Goal: Transaction & Acquisition: Purchase product/service

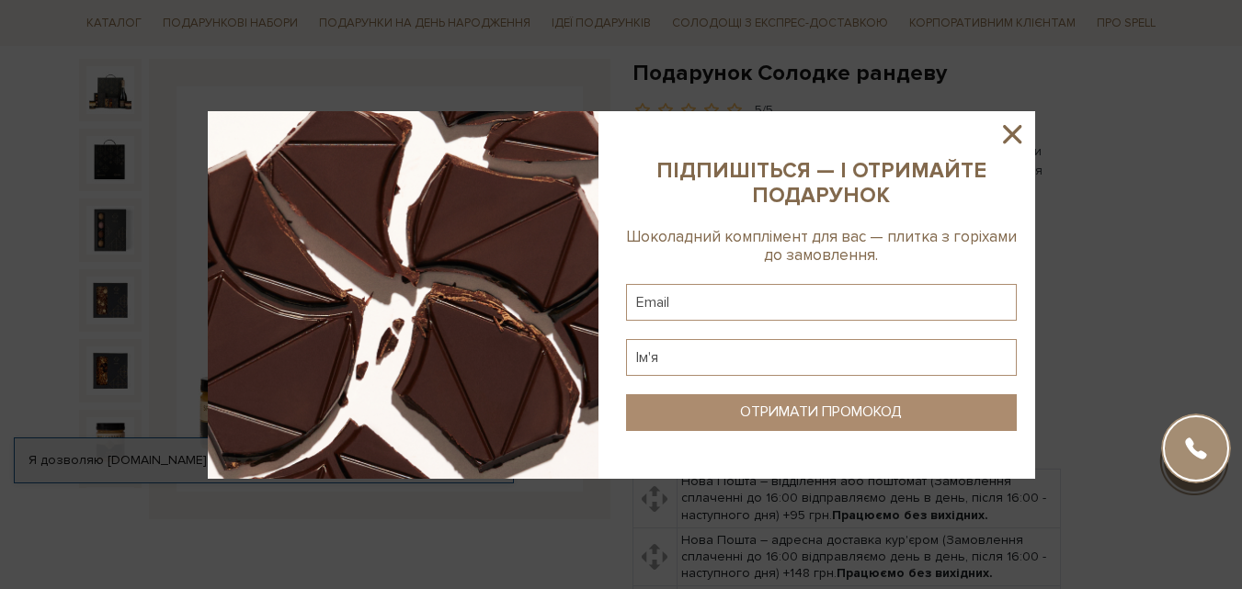
click at [1018, 129] on icon at bounding box center [1012, 134] width 18 height 18
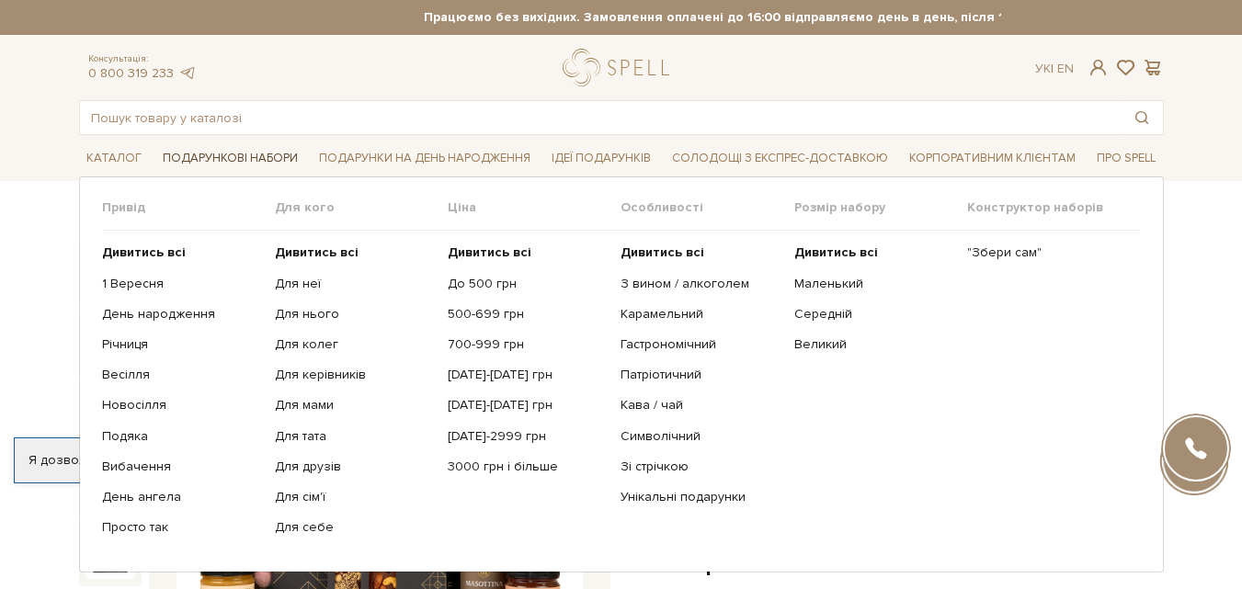
click at [248, 157] on span "Подарункові набори" at bounding box center [230, 158] width 150 height 28
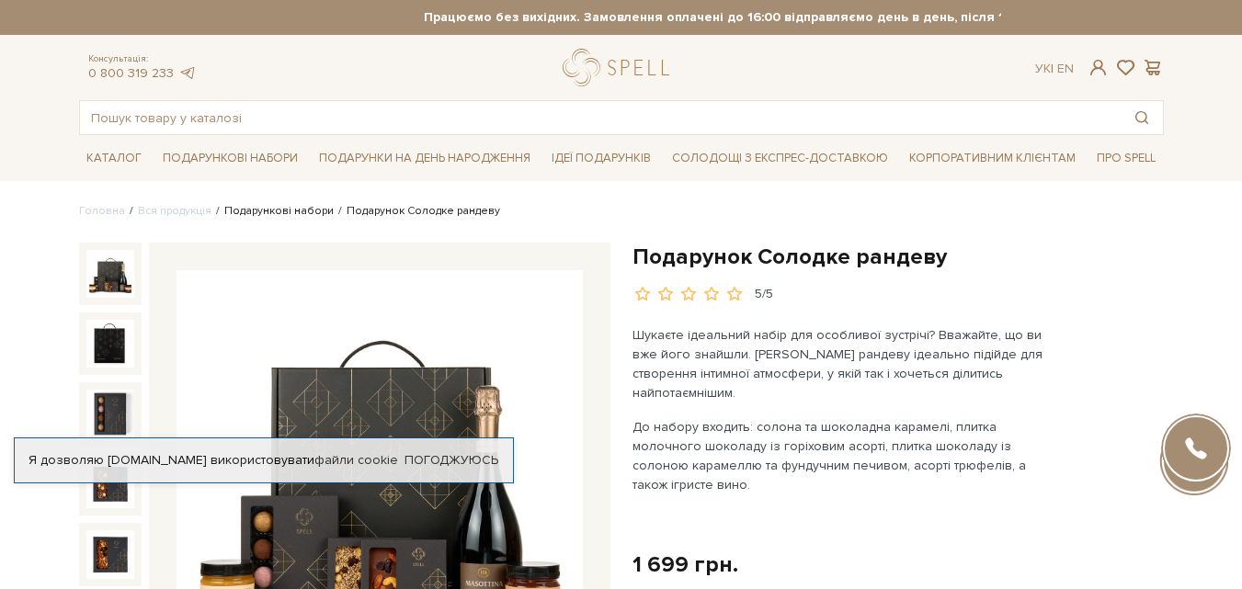
click at [254, 212] on link "Подарункові набори" at bounding box center [278, 211] width 109 height 14
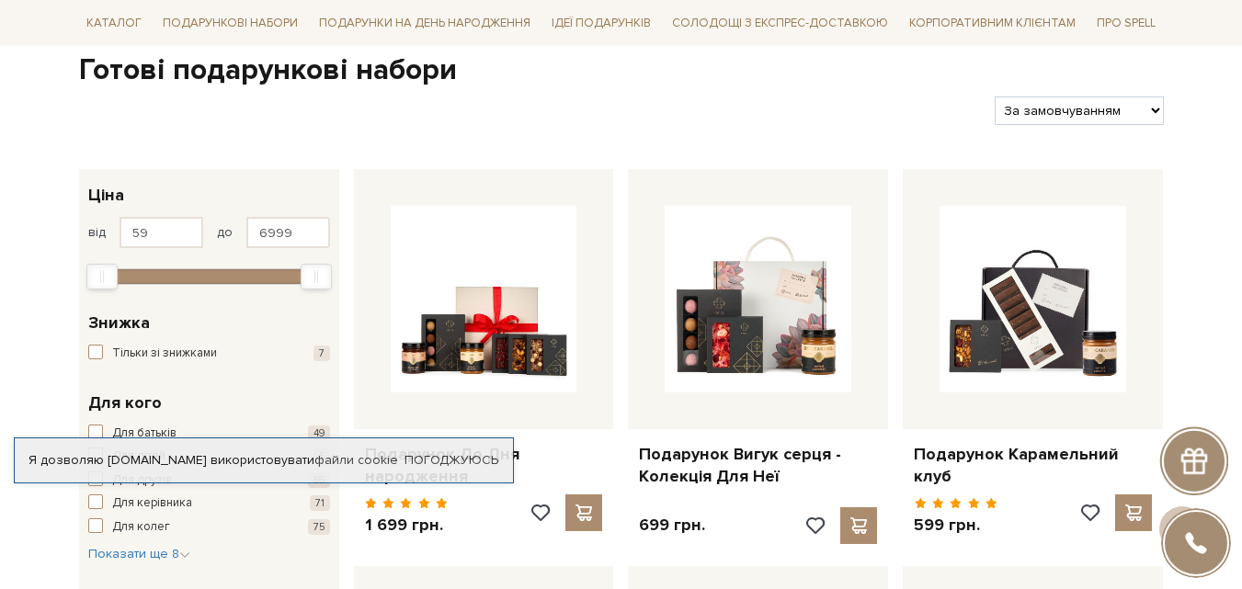
click at [1138, 116] on select "За замовчуванням За Ціною (зростання) За Ціною (зменшення) Новинки За популярні…" at bounding box center [1079, 111] width 168 height 28
select select "https://spellchocolate.com/our-productions/podarunkovi-box/?sort=p.price&order=…"
click at [995, 97] on select "За замовчуванням За Ціною (зростання) За Ціною (зменшення) Новинки За популярні…" at bounding box center [1079, 111] width 168 height 28
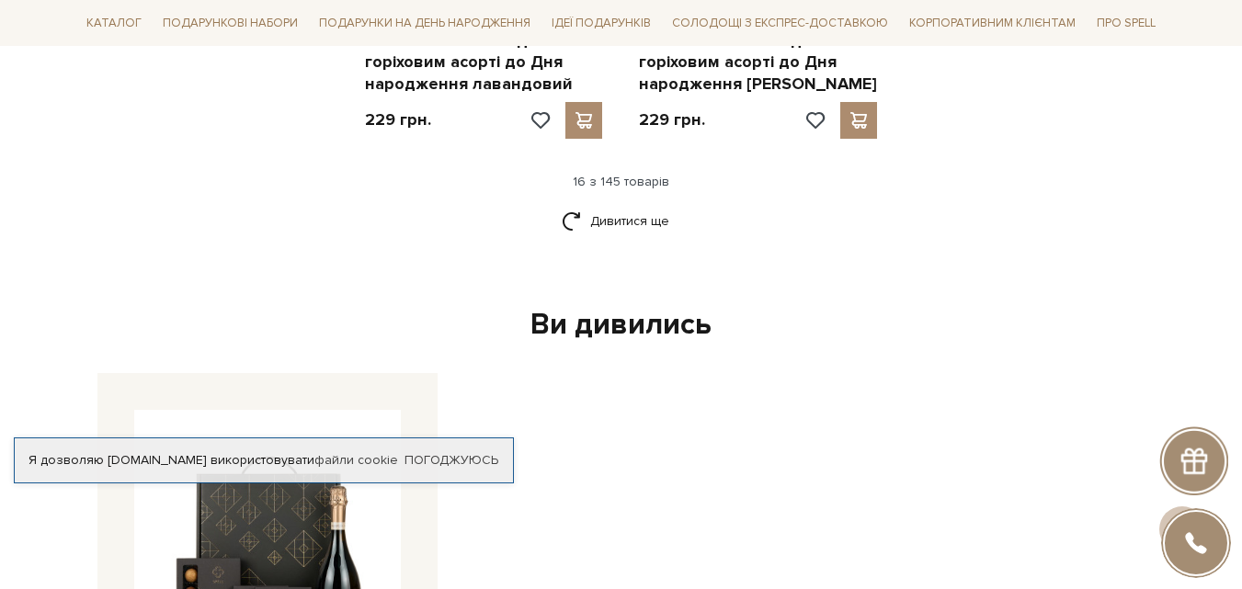
scroll to position [2758, 0]
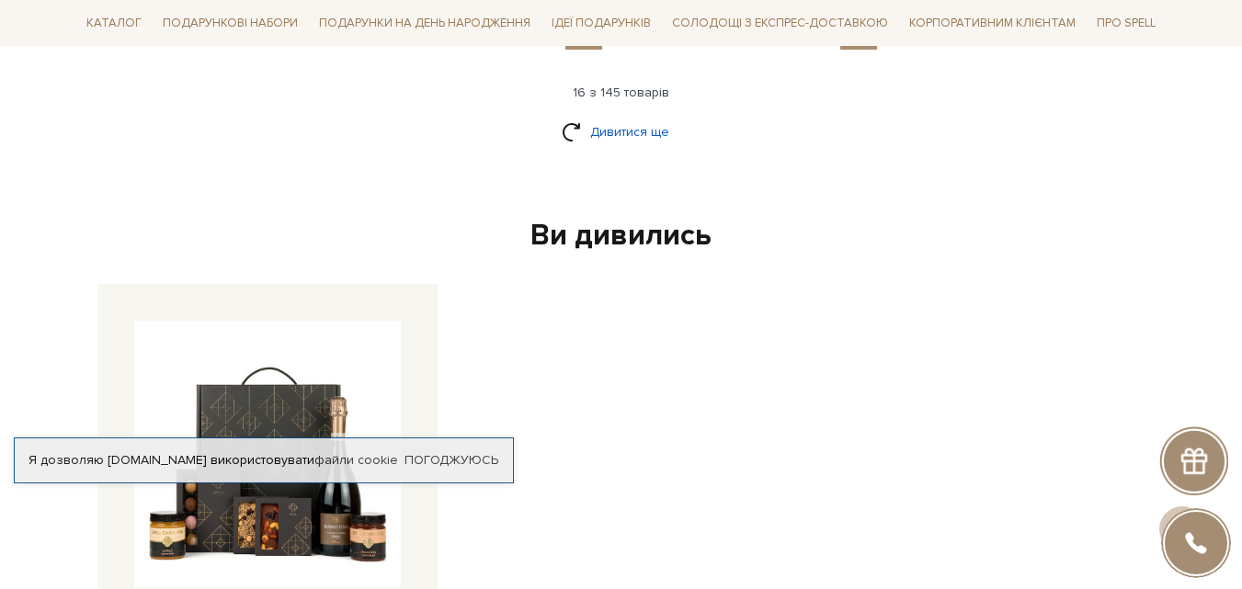
click at [642, 116] on link "Дивитися ще" at bounding box center [621, 132] width 119 height 32
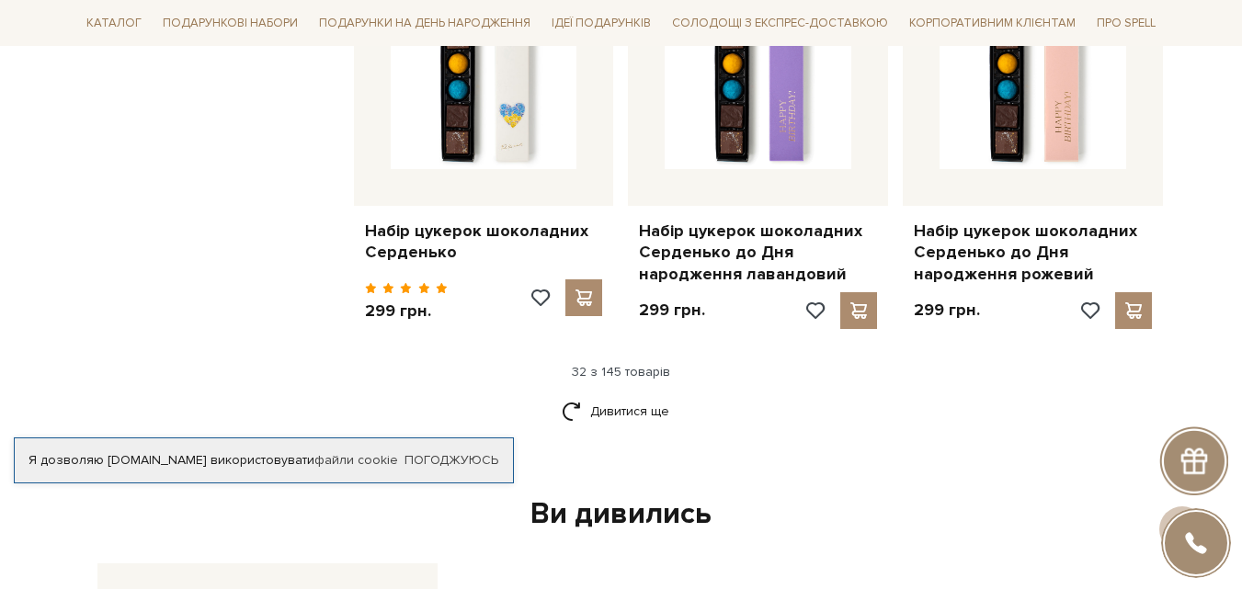
scroll to position [4780, 0]
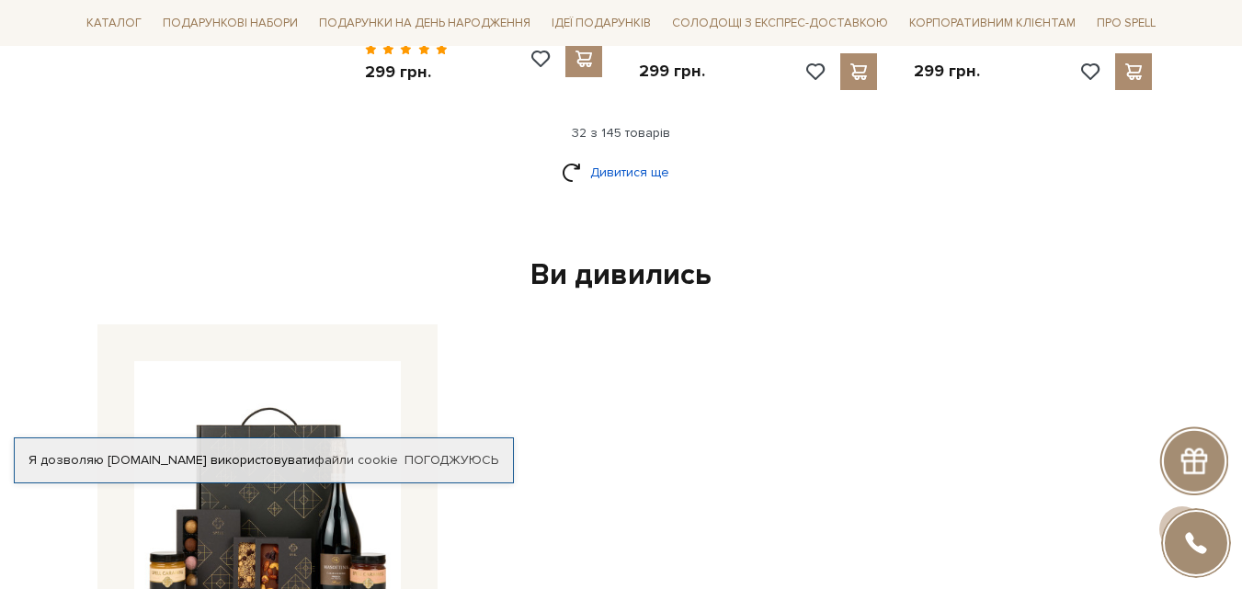
click at [618, 156] on link "Дивитися ще" at bounding box center [621, 172] width 119 height 32
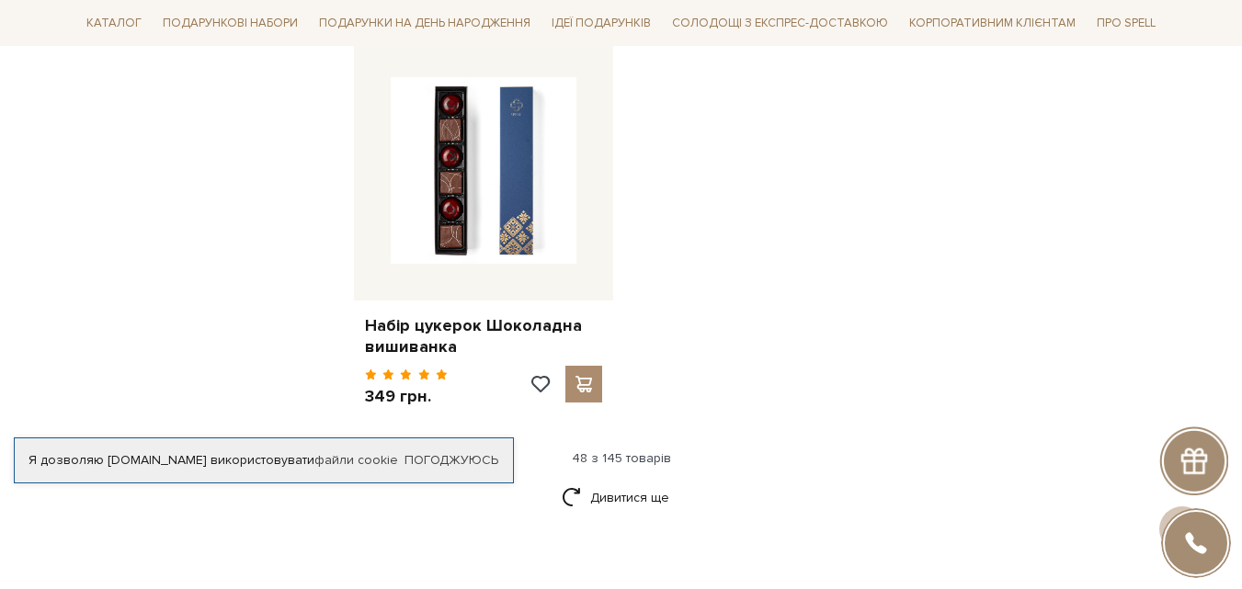
scroll to position [6986, 0]
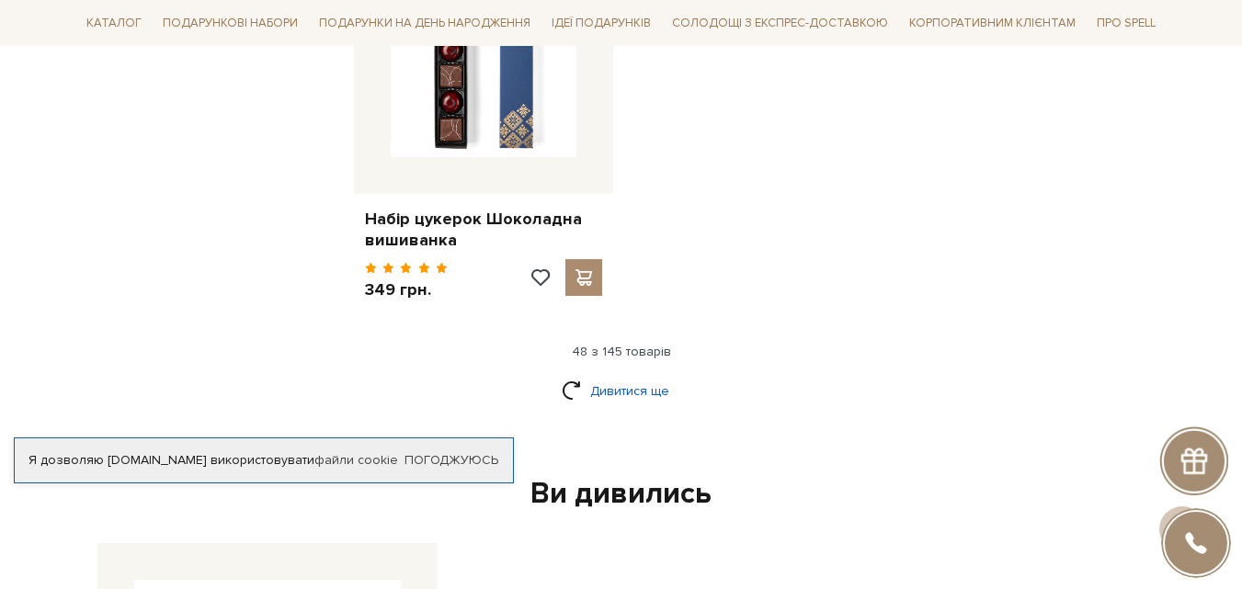
click at [602, 375] on link "Дивитися ще" at bounding box center [621, 391] width 119 height 32
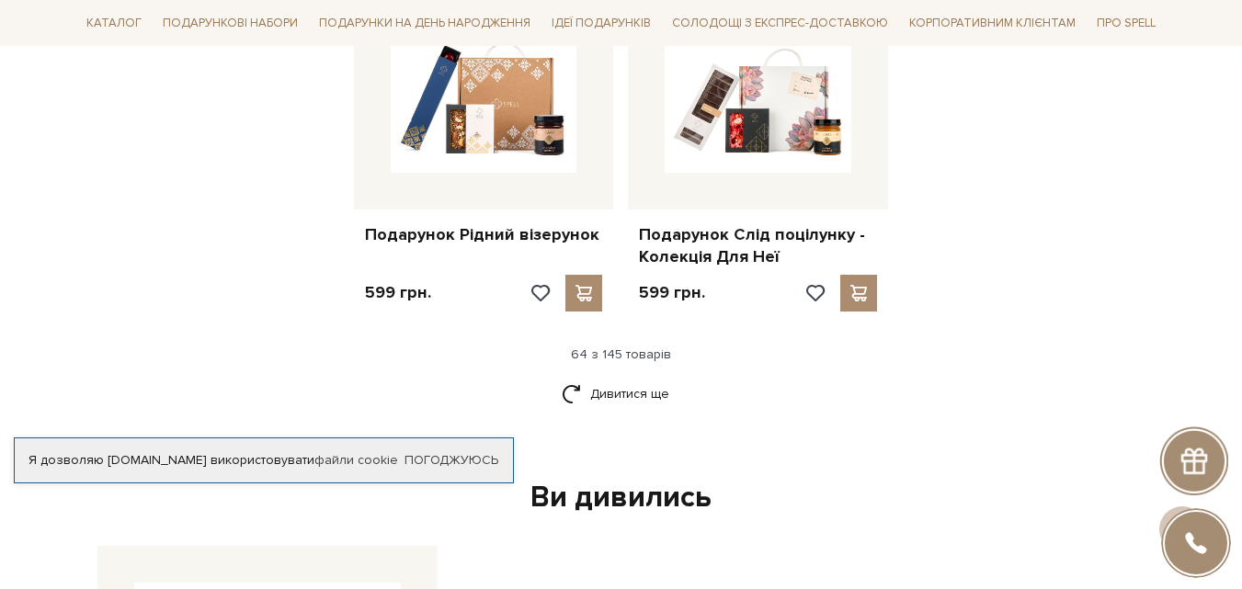
scroll to position [8917, 0]
click at [623, 377] on link "Дивитися ще" at bounding box center [621, 393] width 119 height 32
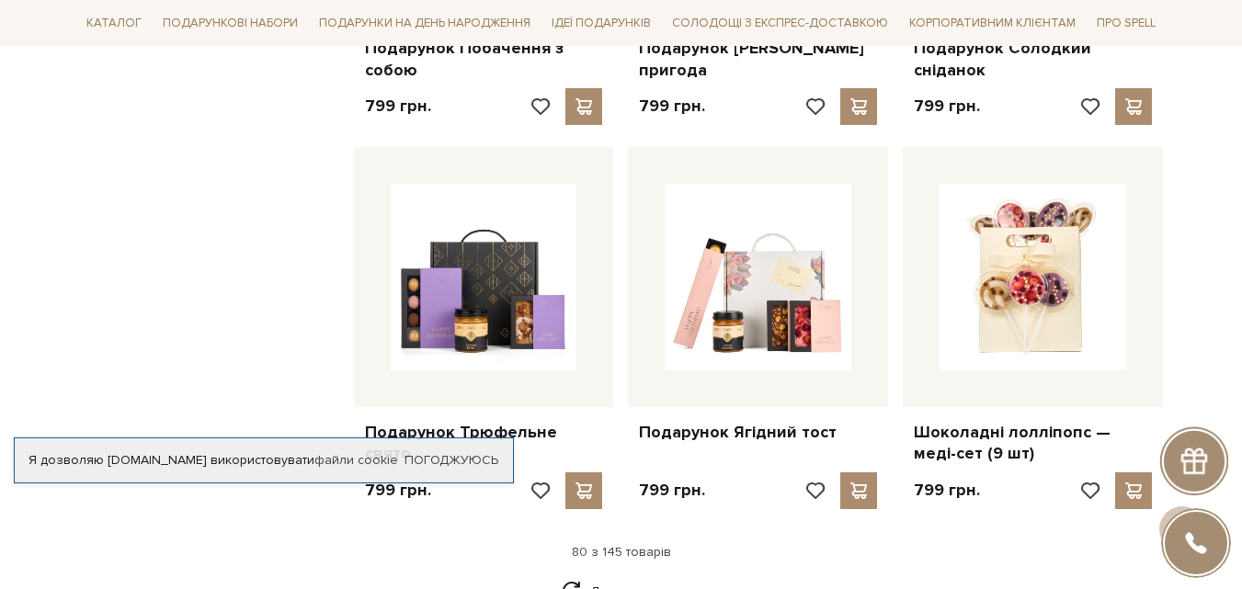
scroll to position [10847, 0]
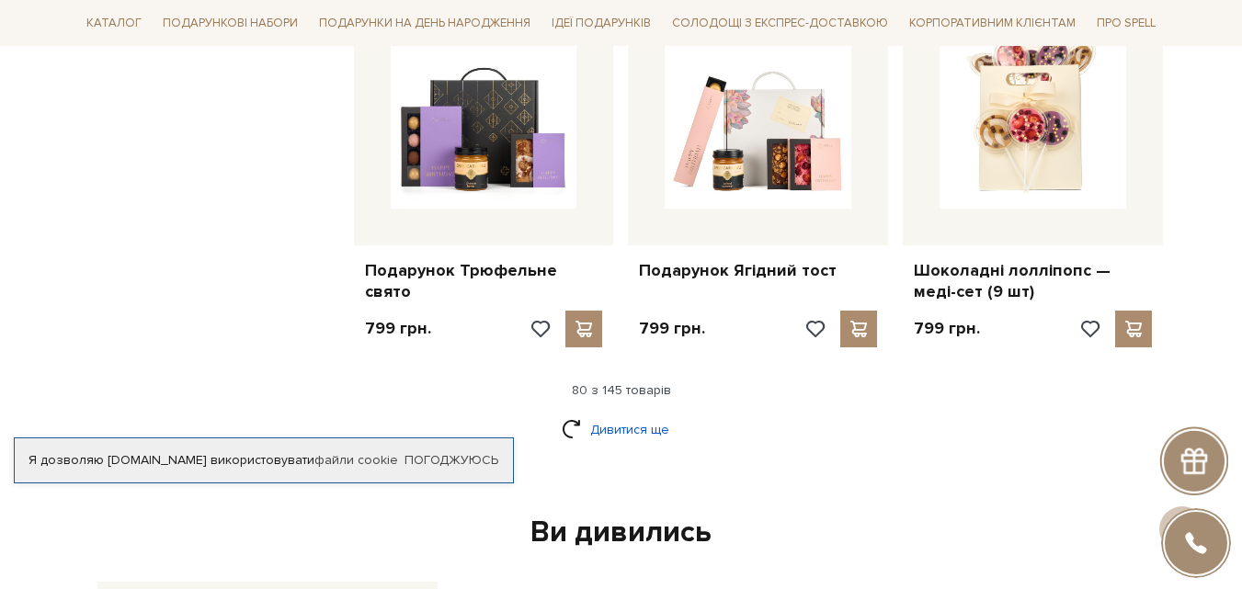
click at [638, 414] on link "Дивитися ще" at bounding box center [621, 430] width 119 height 32
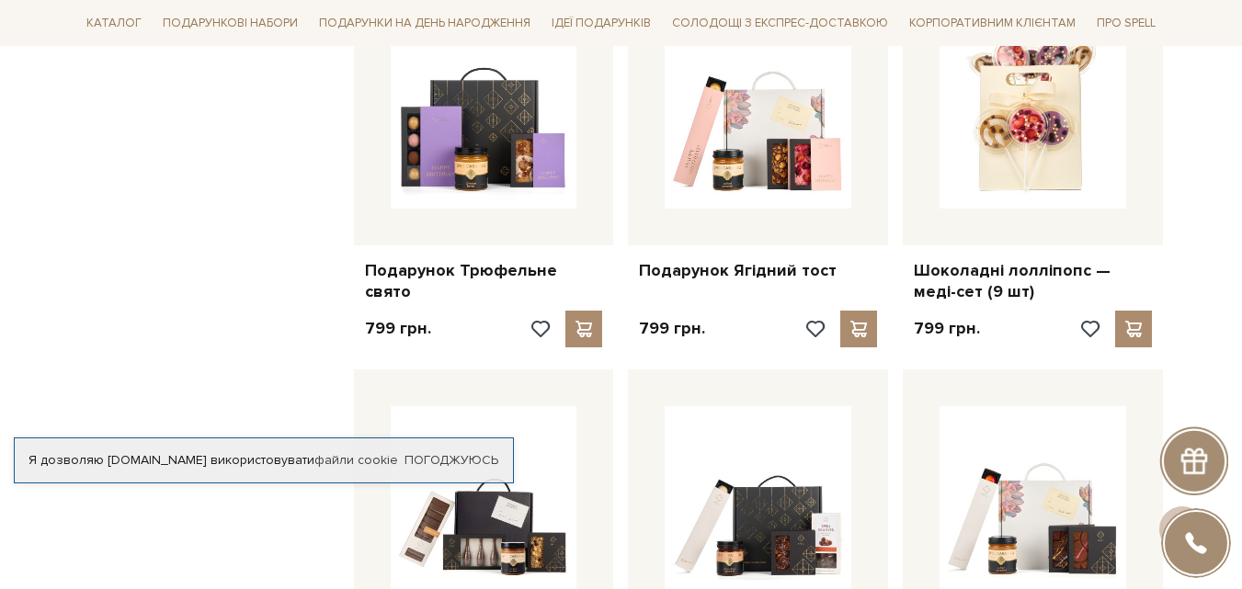
scroll to position [0, 0]
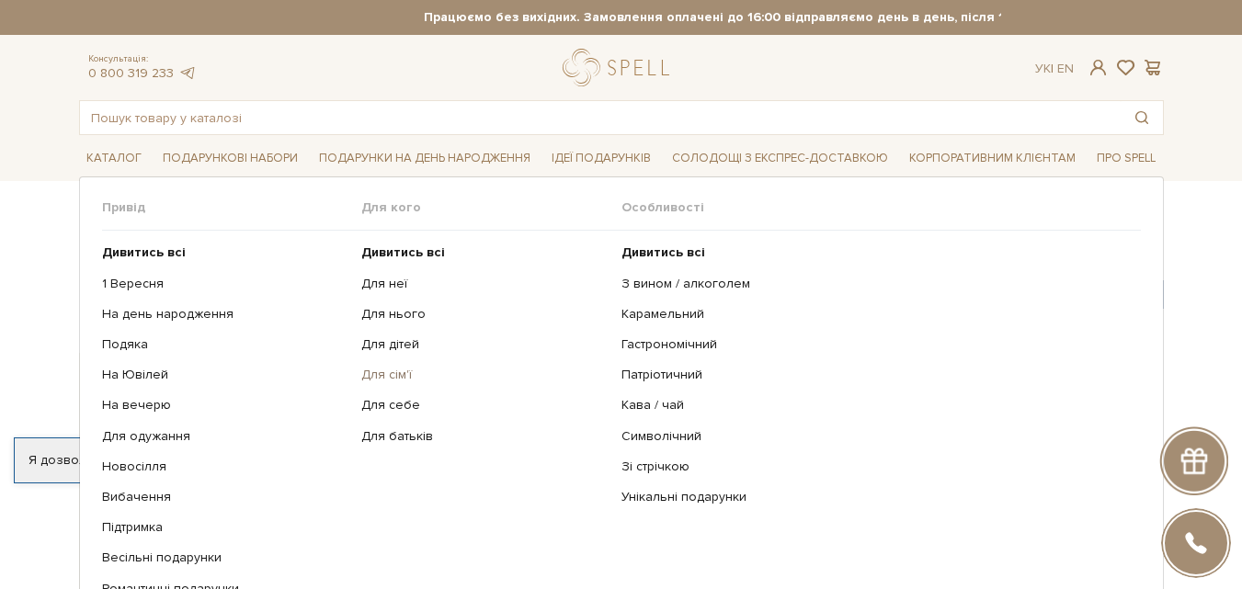
click at [381, 373] on link "Для сім'ї" at bounding box center [484, 375] width 246 height 17
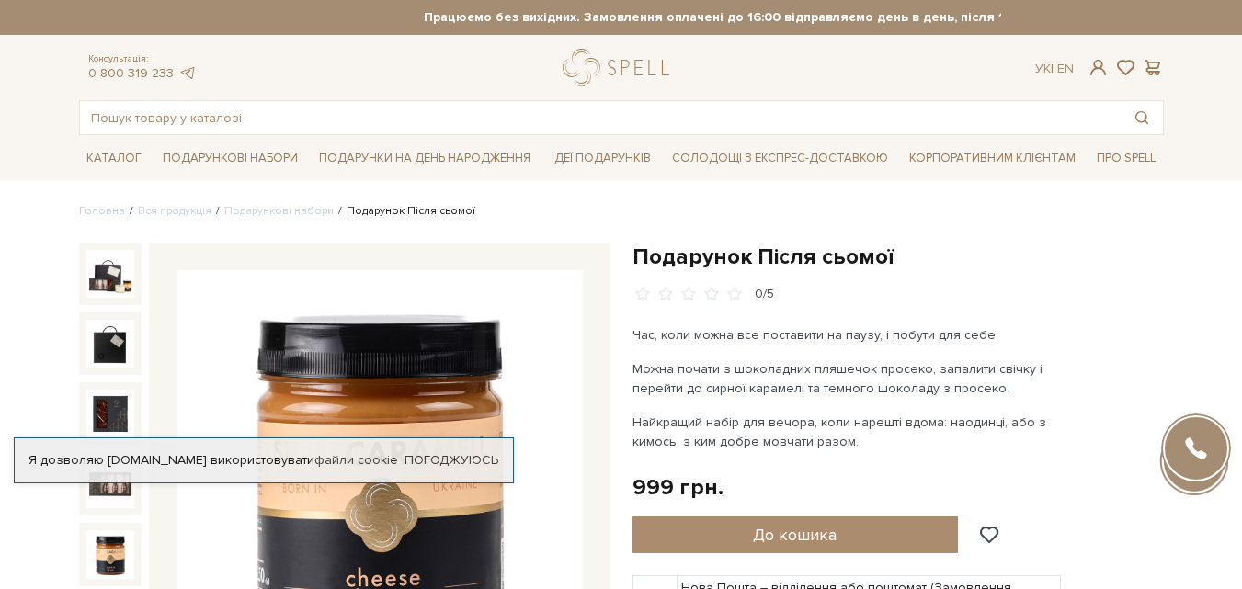
scroll to position [184, 0]
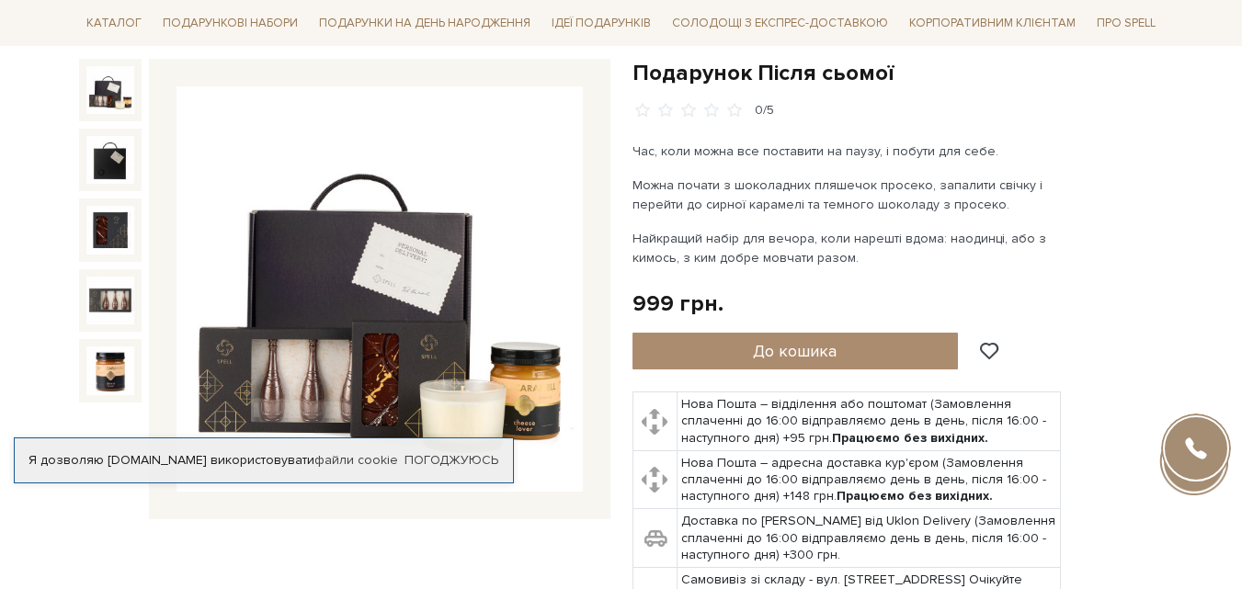
click at [104, 90] on img at bounding box center [110, 90] width 48 height 48
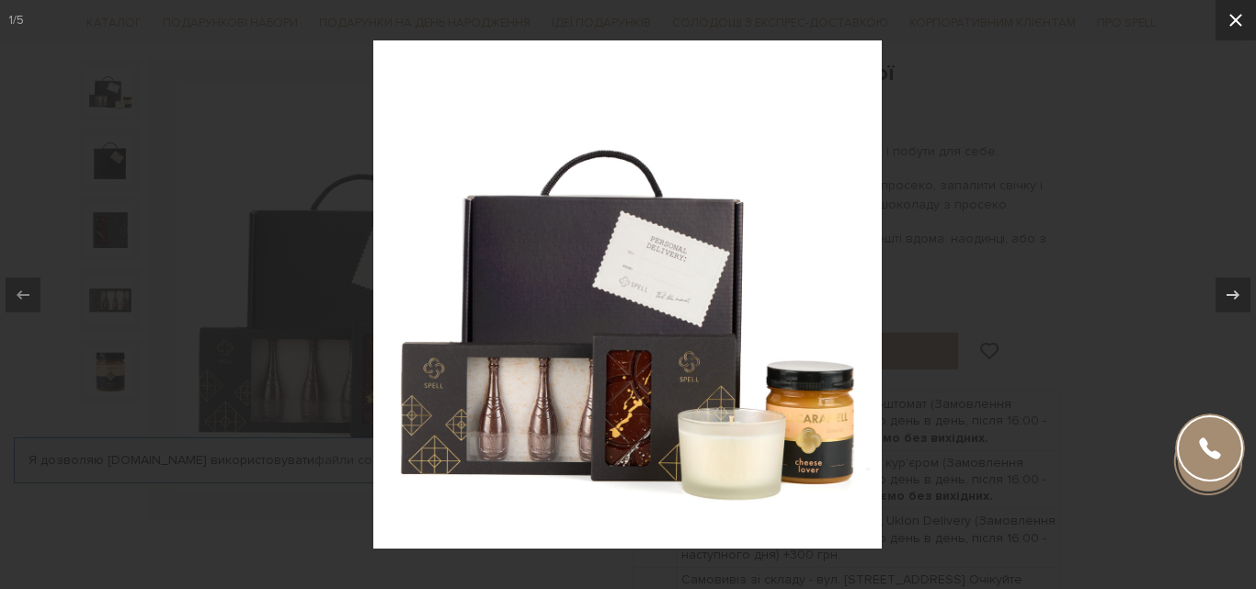
click at [1231, 18] on icon at bounding box center [1235, 20] width 22 height 22
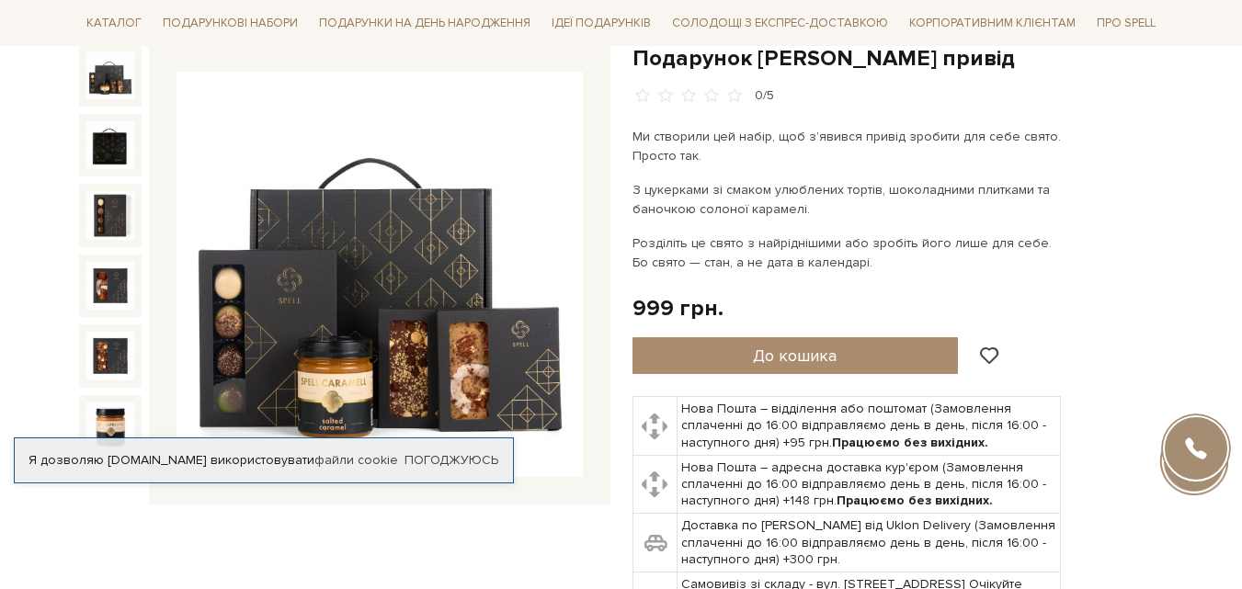
scroll to position [184, 0]
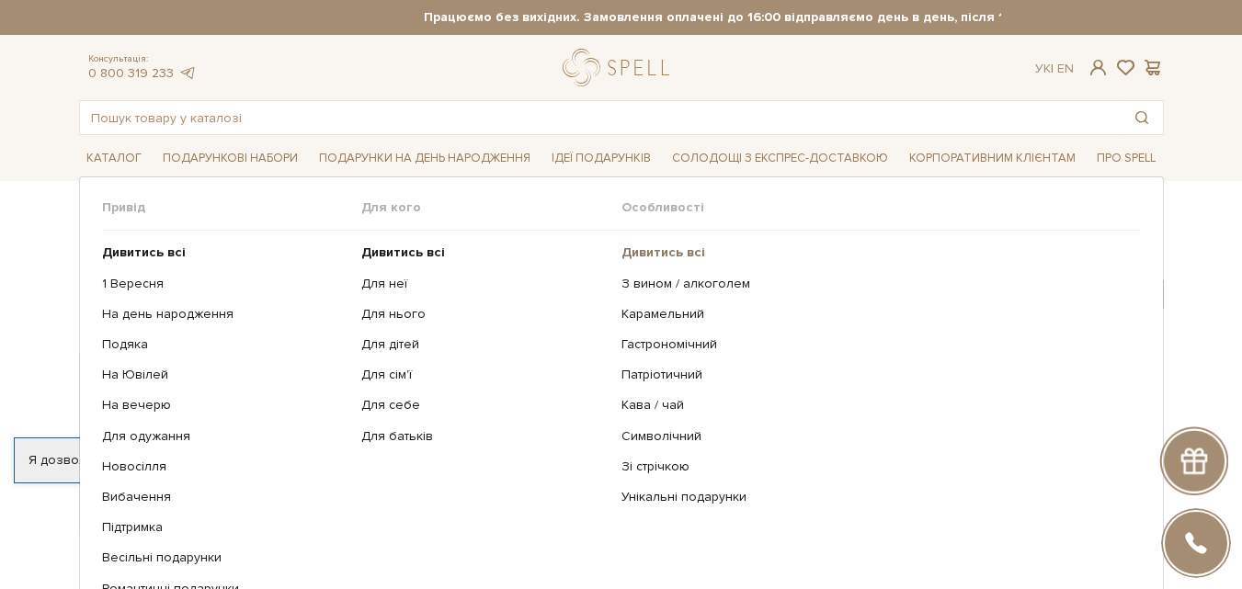
click at [657, 252] on b "Дивитись всі" at bounding box center [663, 253] width 84 height 16
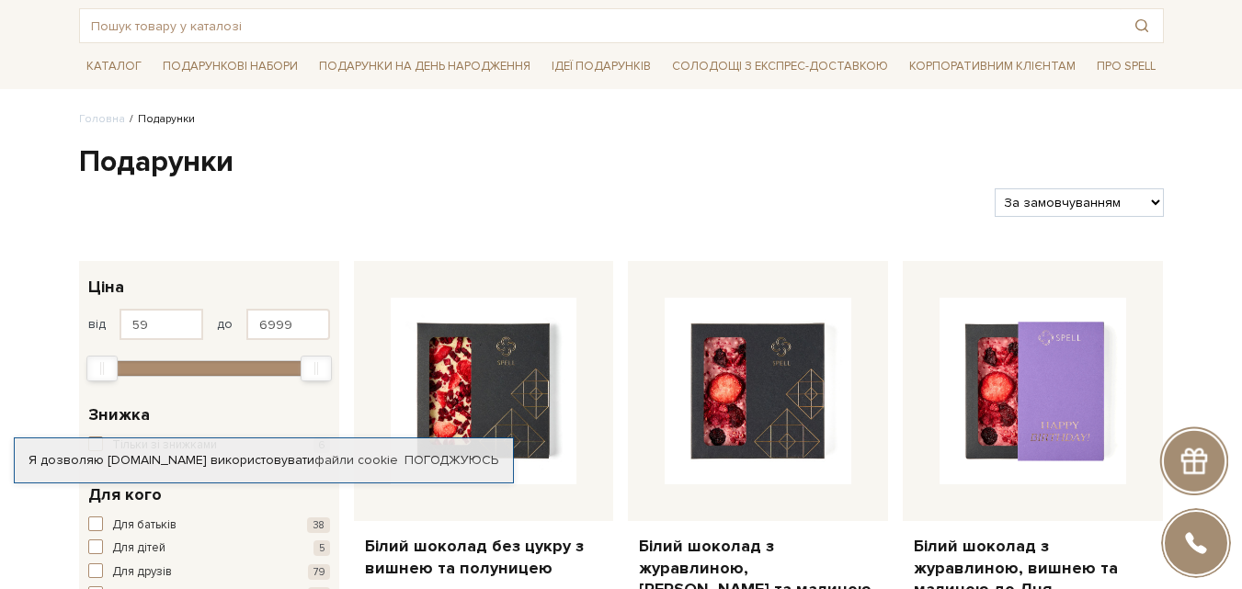
click at [1080, 211] on select "За замовчуванням За Ціною (зростання) За Ціною (зменшення) Новинки За популярні…" at bounding box center [1079, 202] width 168 height 28
select select "https://spellchocolate.com/podarunki/?sort=p.price&order=ASC"
click at [995, 188] on select "За замовчуванням За Ціною (зростання) За Ціною (зменшення) Новинки За популярні…" at bounding box center [1079, 202] width 168 height 28
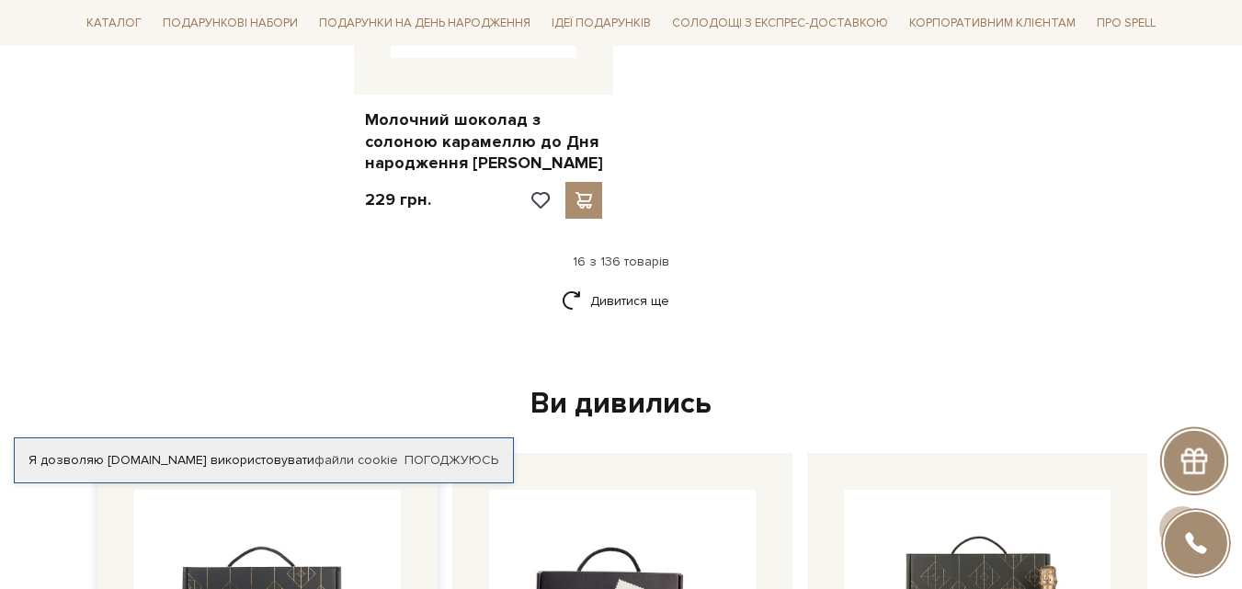
scroll to position [2758, 0]
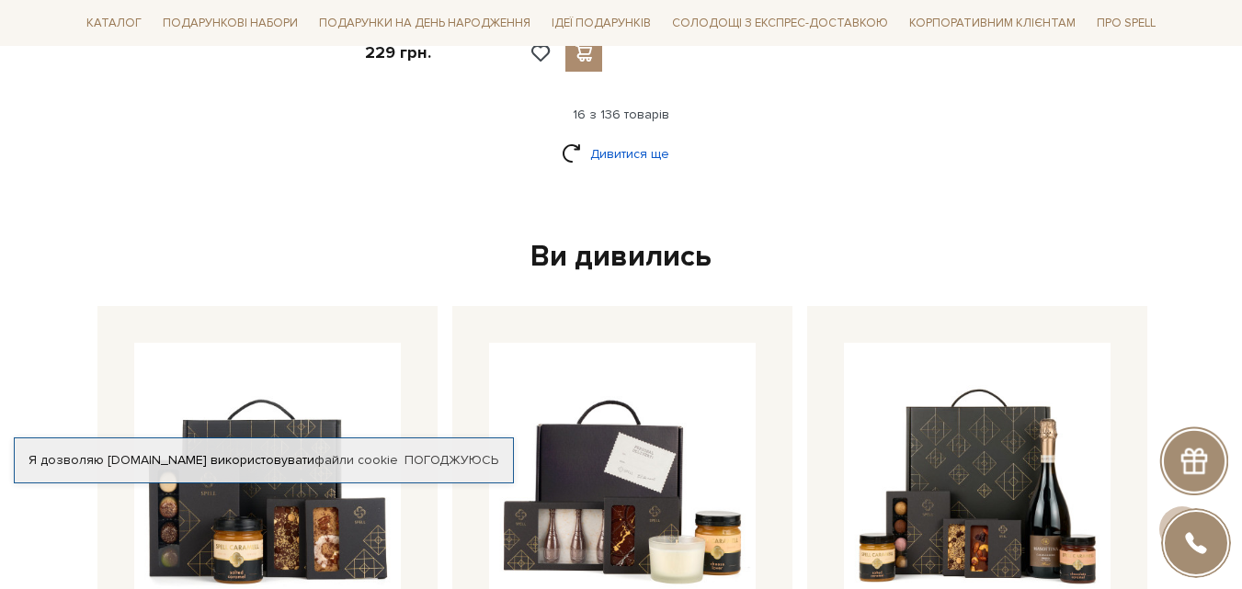
click at [630, 138] on link "Дивитися ще" at bounding box center [621, 154] width 119 height 32
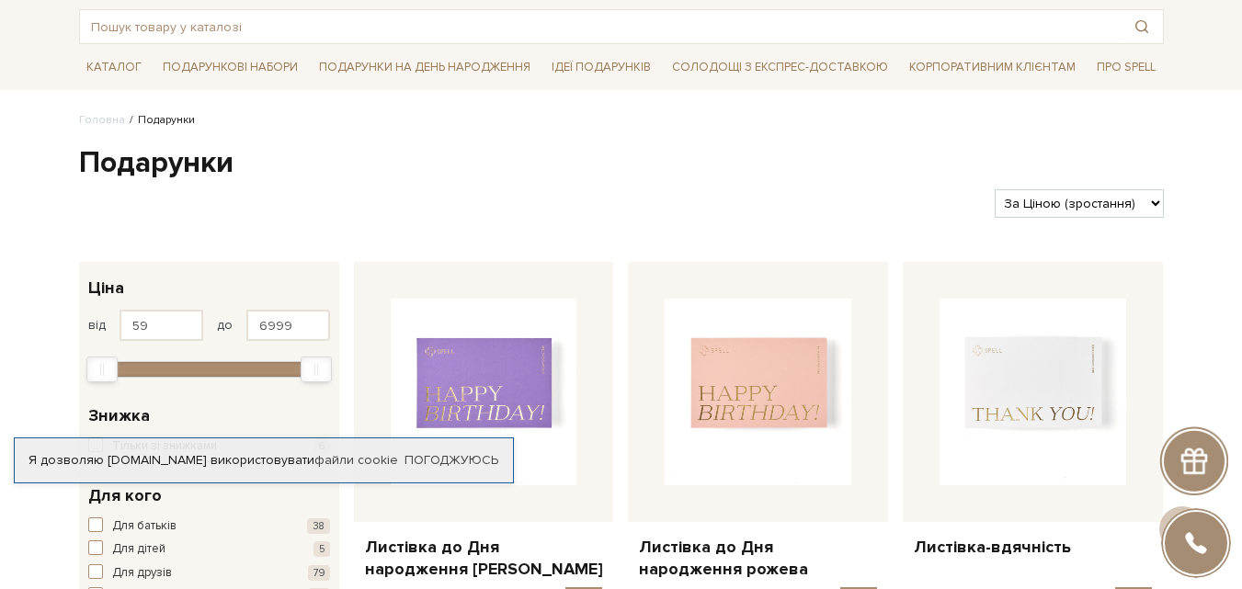
scroll to position [0, 0]
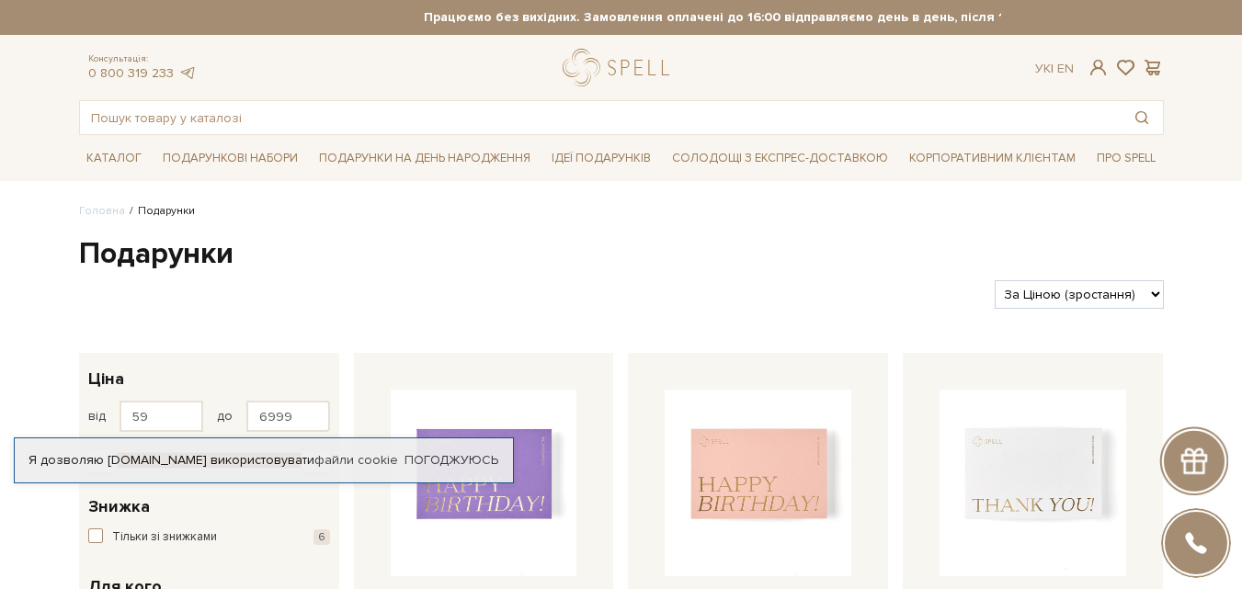
click at [1078, 297] on select "За замовчуванням За Ціною (зростання) За Ціною (зменшення) Новинки За популярні…" at bounding box center [1079, 294] width 168 height 28
select select "https://spellchocolate.com/podarunki/?sort=p.price&order=DESC"
click at [995, 280] on select "За замовчуванням За Ціною (зростання) За Ціною (зменшення) Новинки За популярні…" at bounding box center [1079, 294] width 168 height 28
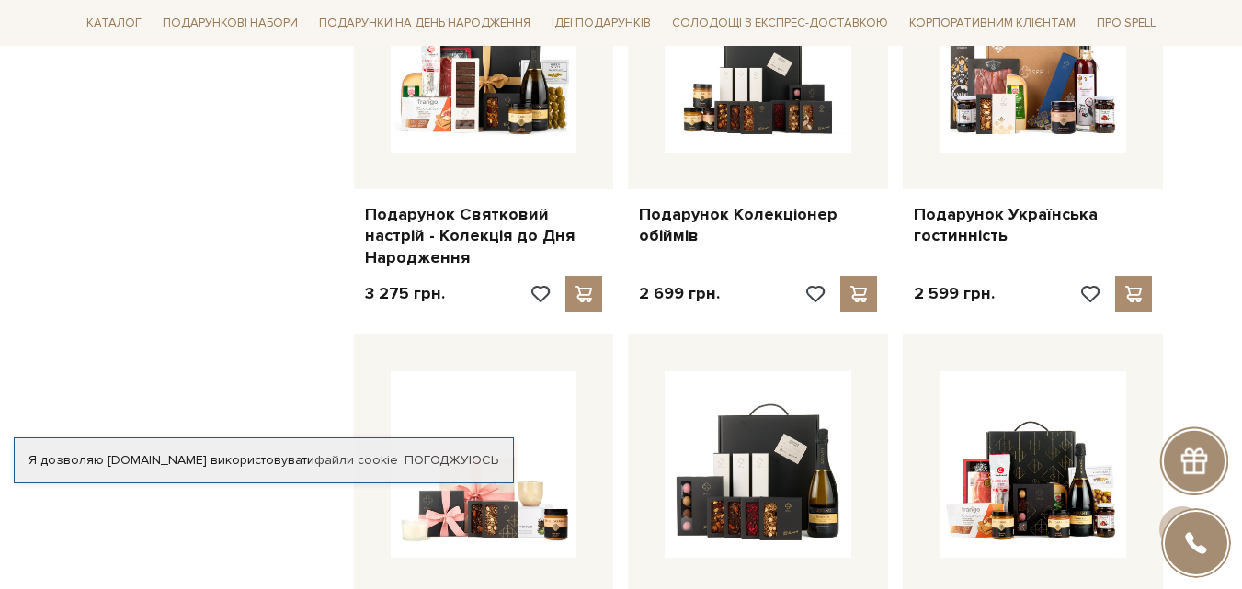
scroll to position [1195, 0]
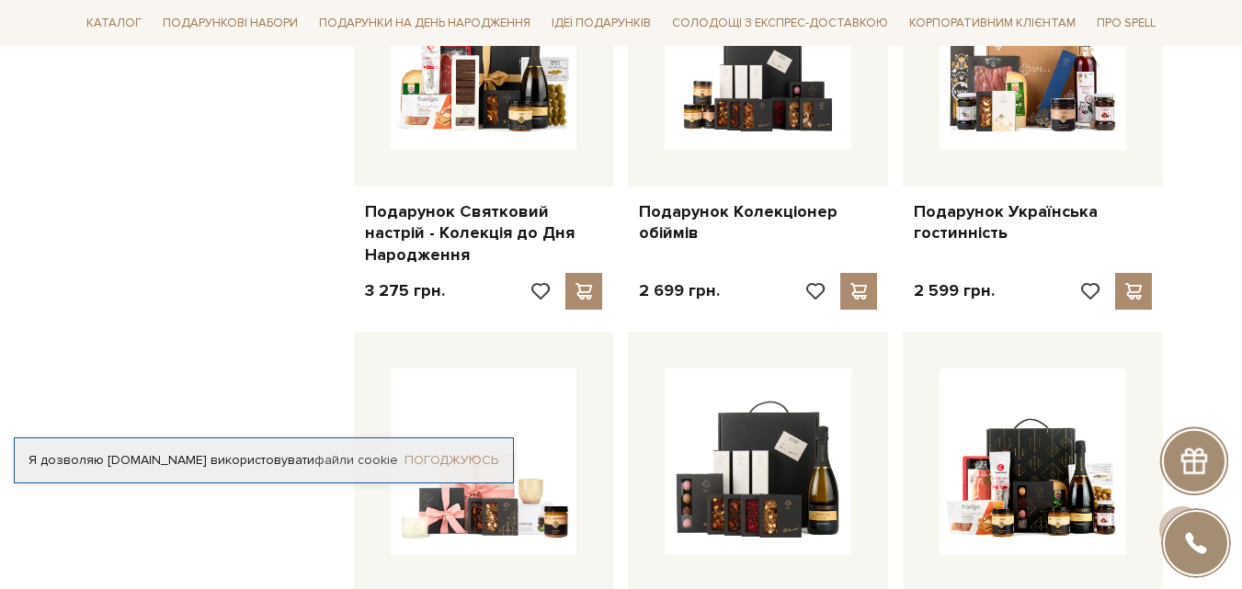
click at [446, 452] on link "Погоджуюсь" at bounding box center [451, 460] width 94 height 17
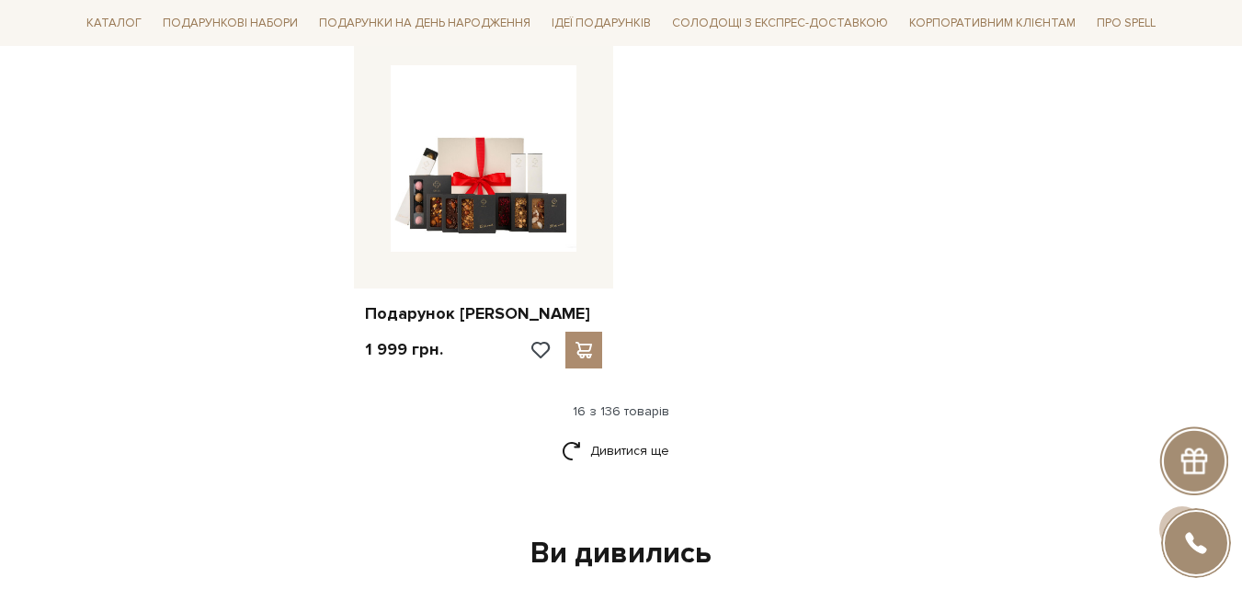
scroll to position [2298, 0]
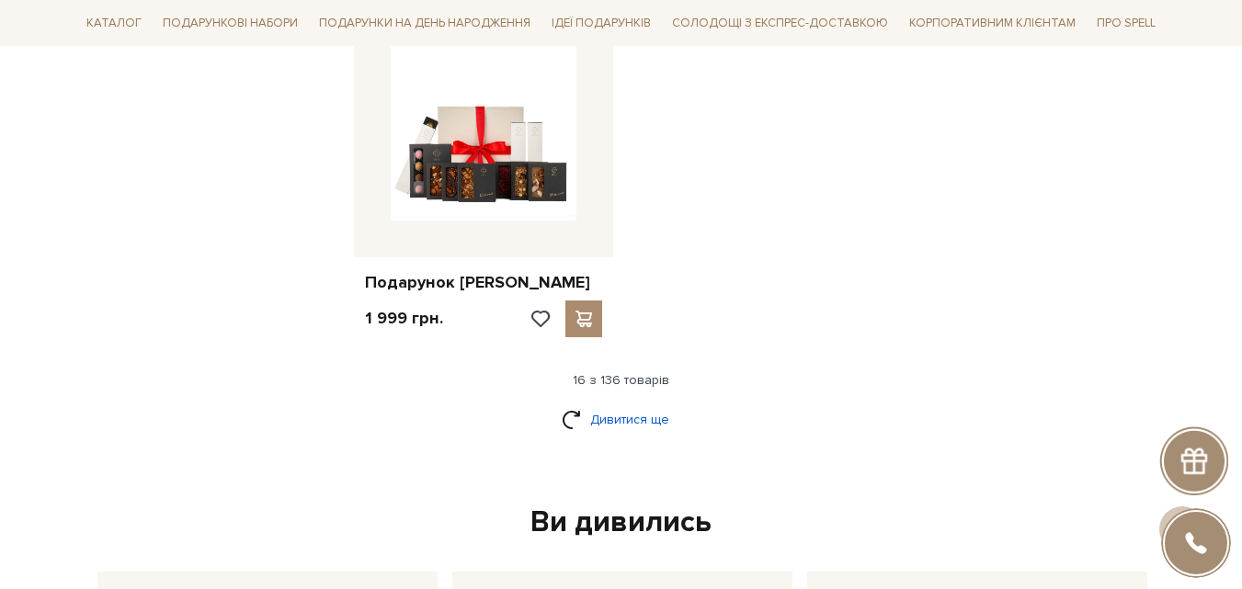
click at [640, 404] on link "Дивитися ще" at bounding box center [621, 420] width 119 height 32
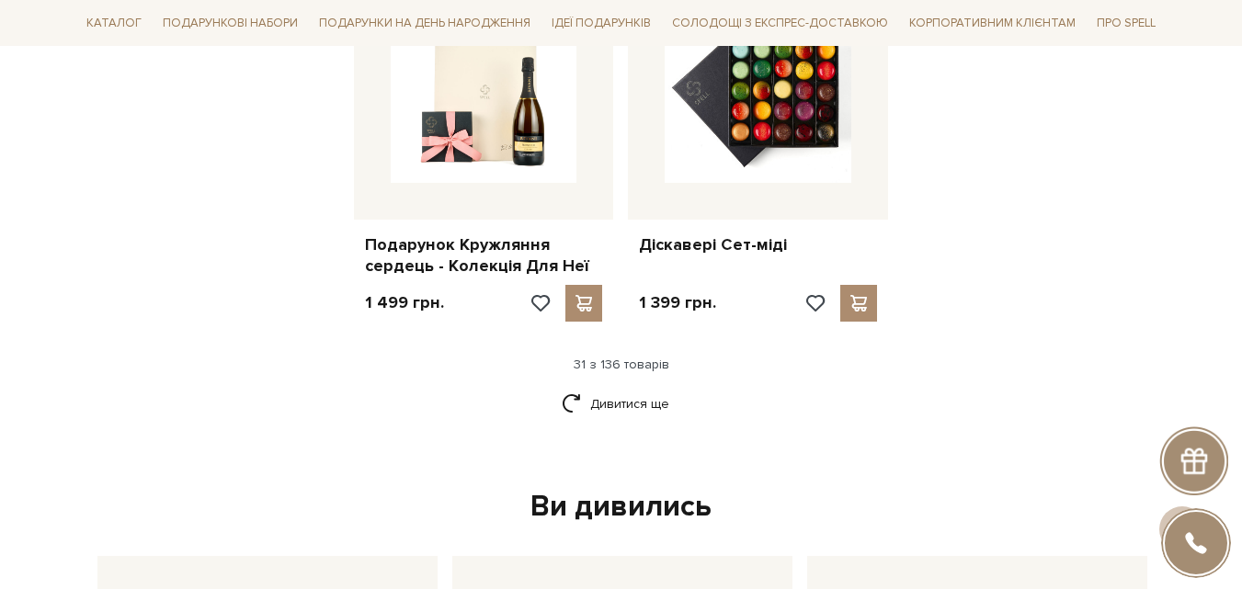
scroll to position [4320, 0]
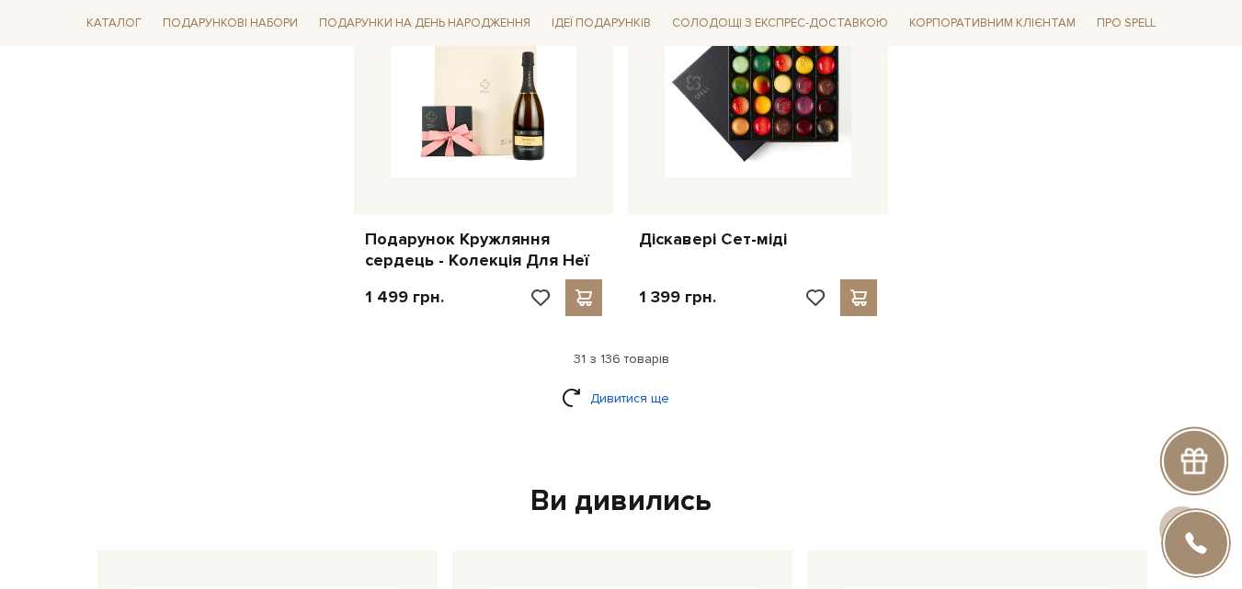
click at [609, 382] on link "Дивитися ще" at bounding box center [621, 398] width 119 height 32
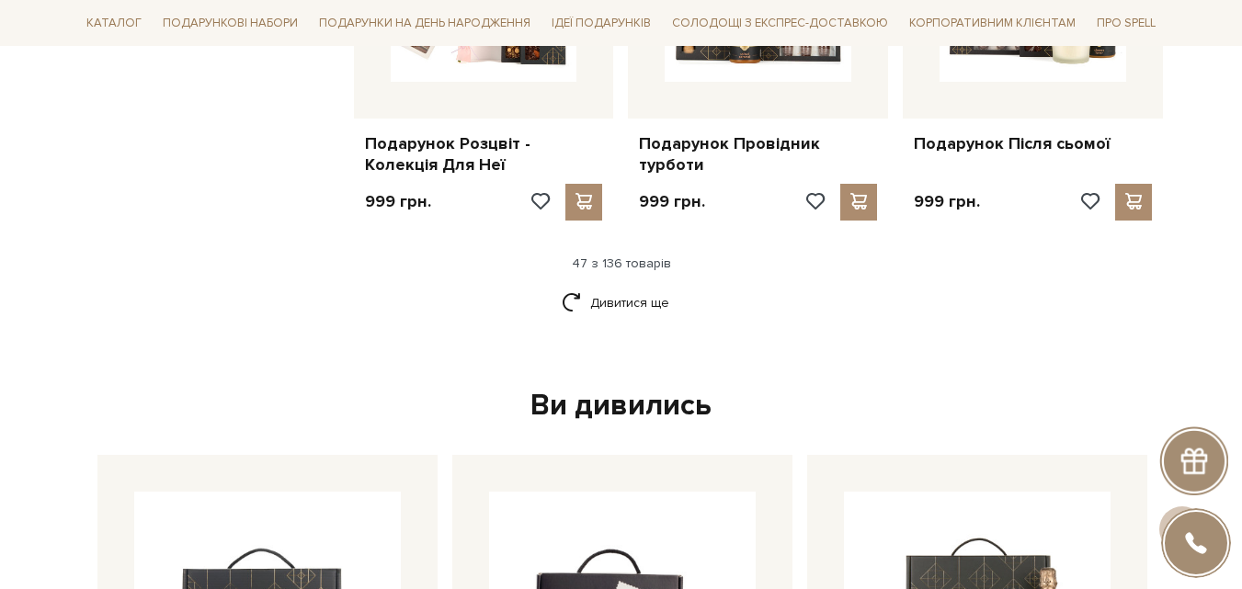
scroll to position [6435, 0]
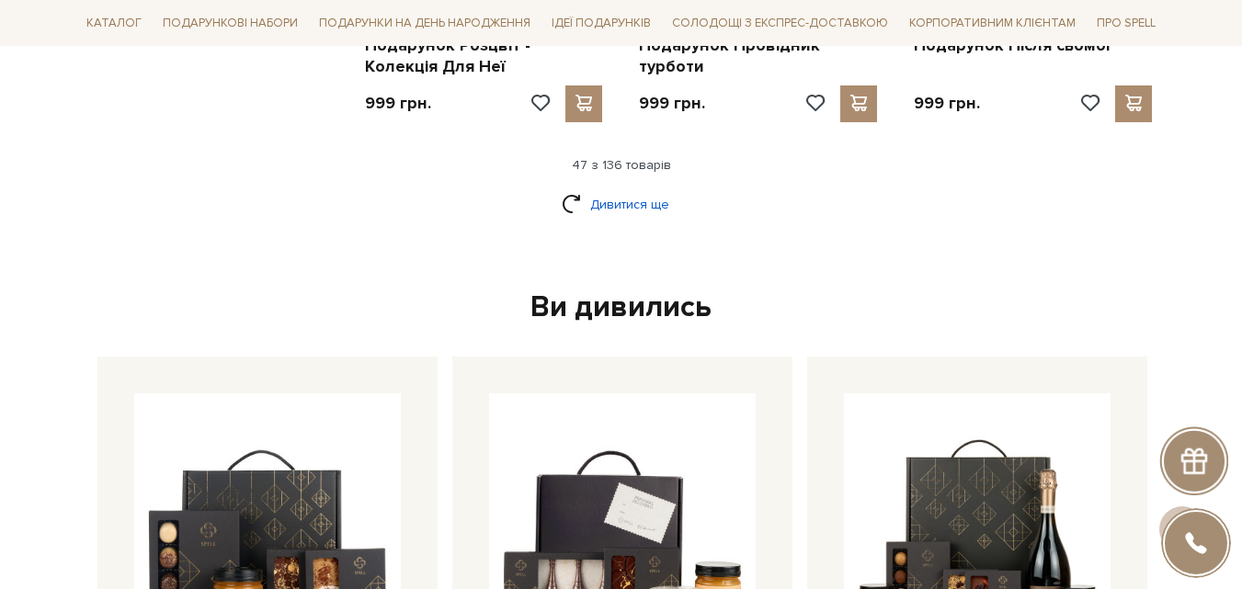
click at [605, 188] on link "Дивитися ще" at bounding box center [621, 204] width 119 height 32
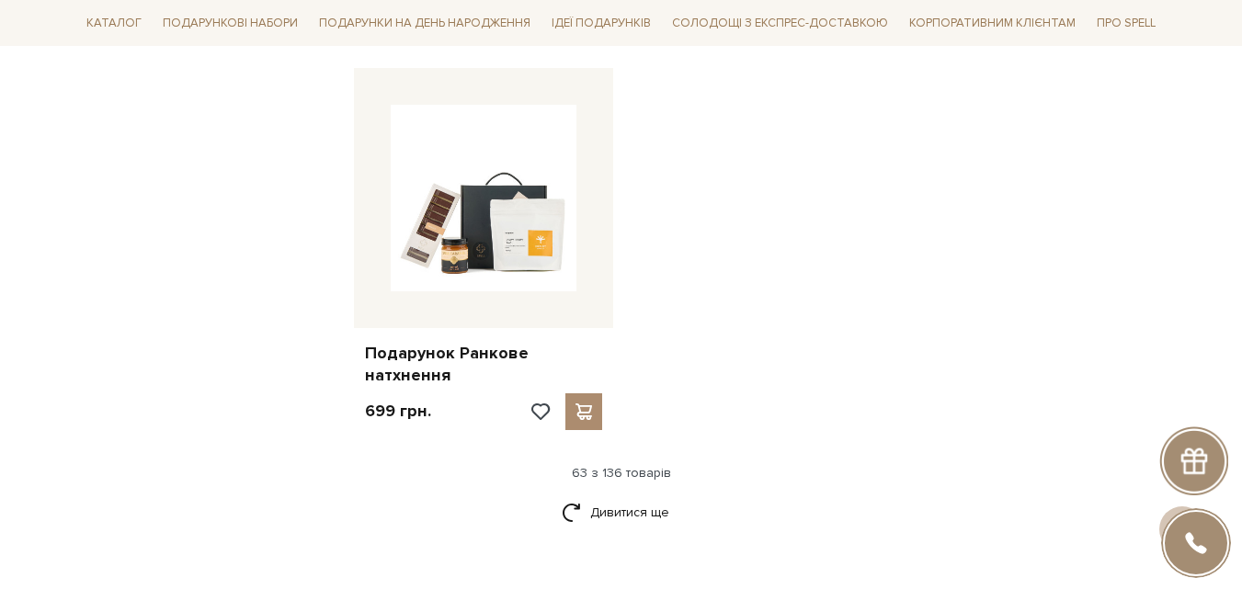
scroll to position [8549, 0]
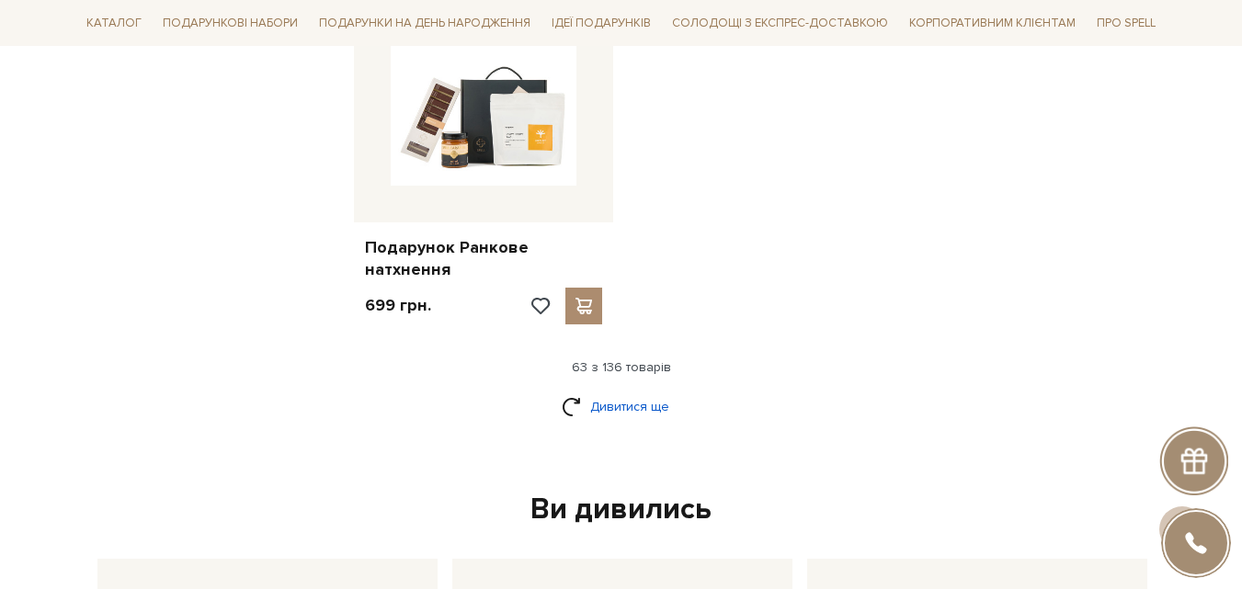
click at [632, 391] on link "Дивитися ще" at bounding box center [621, 407] width 119 height 32
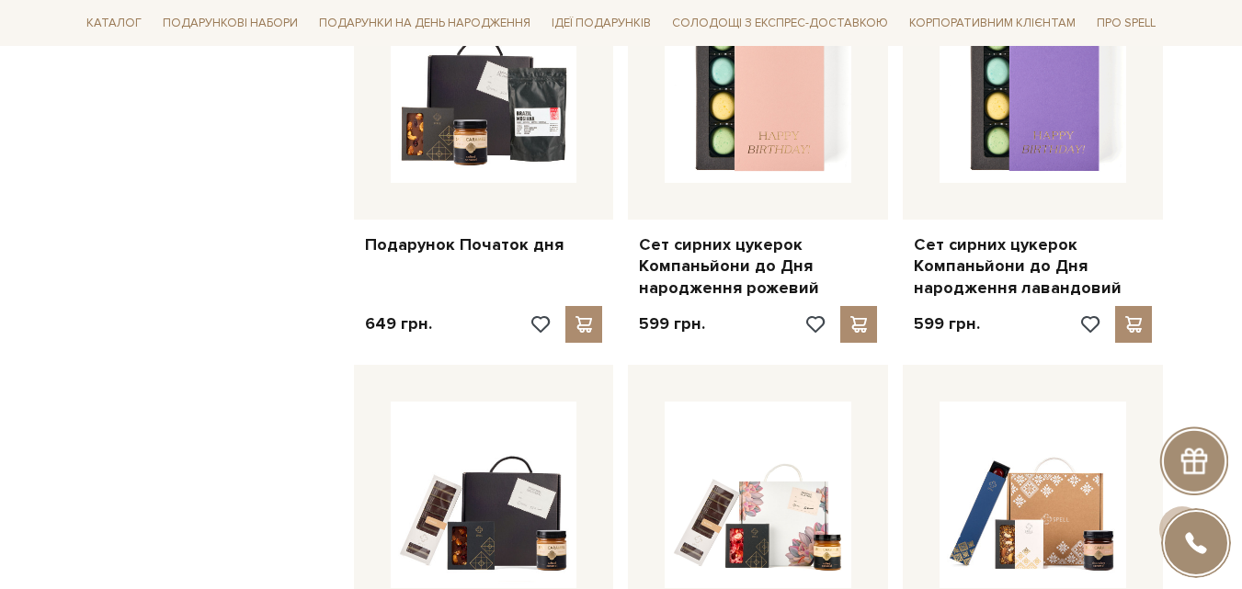
scroll to position [9100, 0]
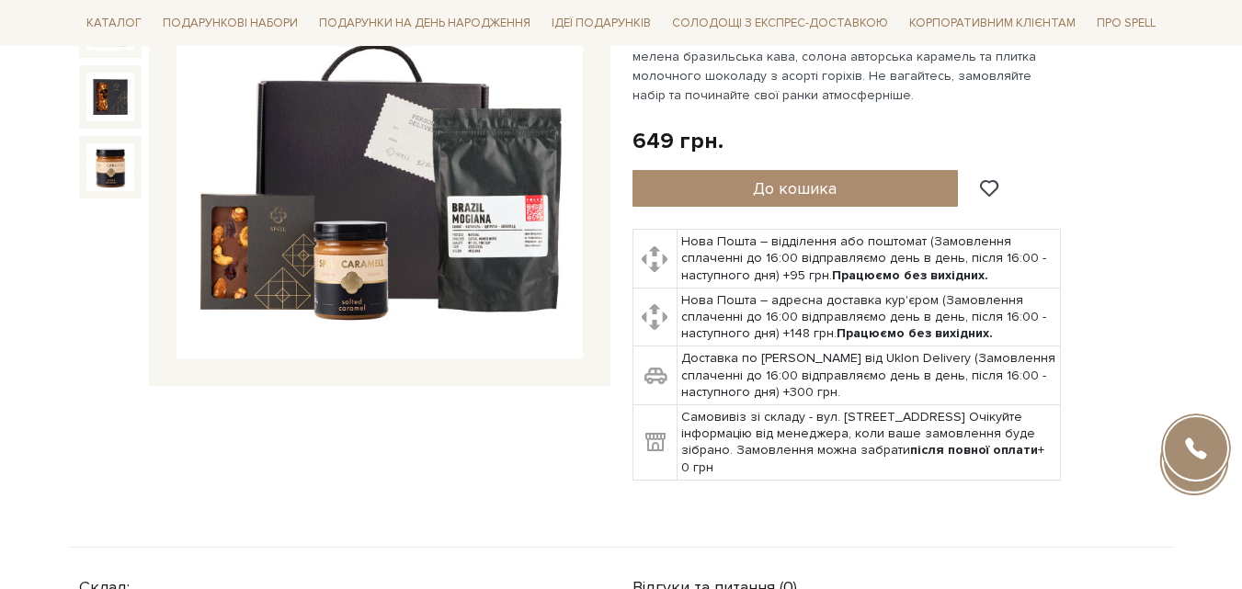
scroll to position [184, 0]
